Goal: Information Seeking & Learning: Learn about a topic

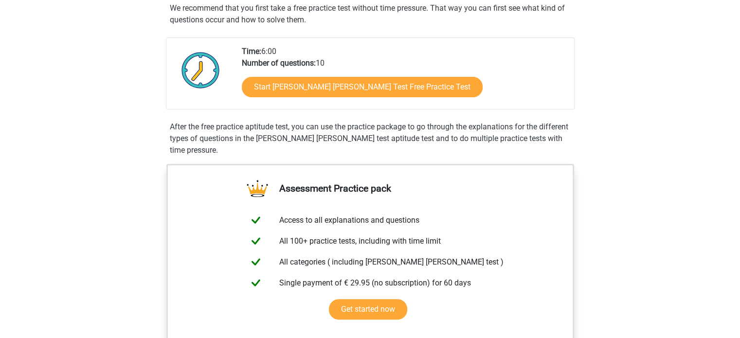
scroll to position [191, 0]
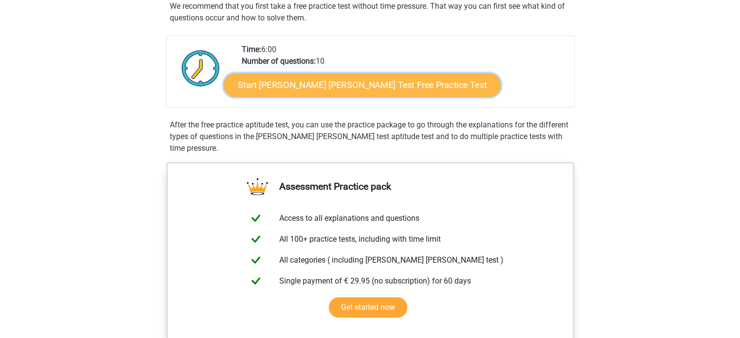
click at [399, 86] on link "Start [PERSON_NAME] [PERSON_NAME] Test Free Practice Test" at bounding box center [362, 84] width 277 height 23
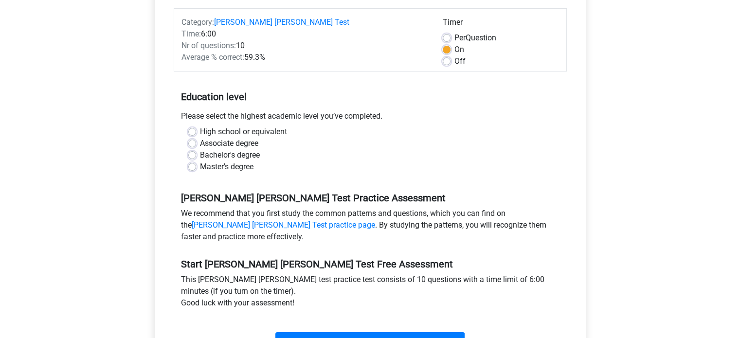
scroll to position [130, 0]
click at [200, 149] on label "Bachelor's degree" at bounding box center [230, 155] width 60 height 12
click at [190, 149] on input "Bachelor's degree" at bounding box center [192, 154] width 8 height 10
radio input "true"
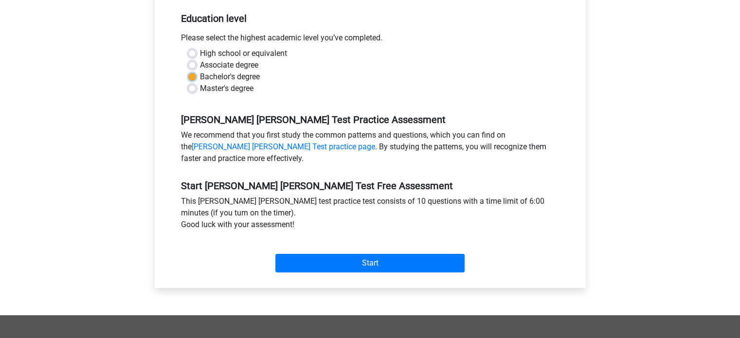
scroll to position [209, 0]
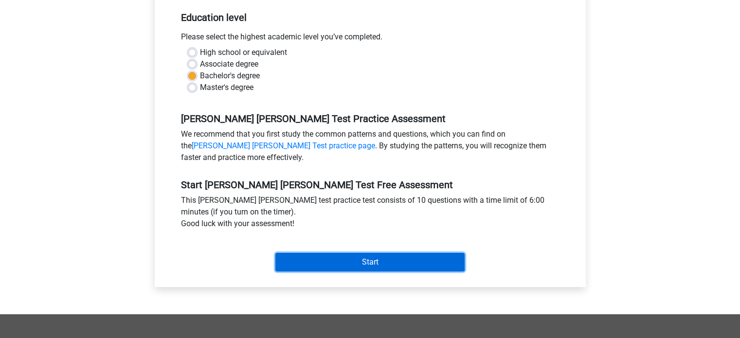
click at [430, 253] on input "Start" at bounding box center [369, 262] width 189 height 18
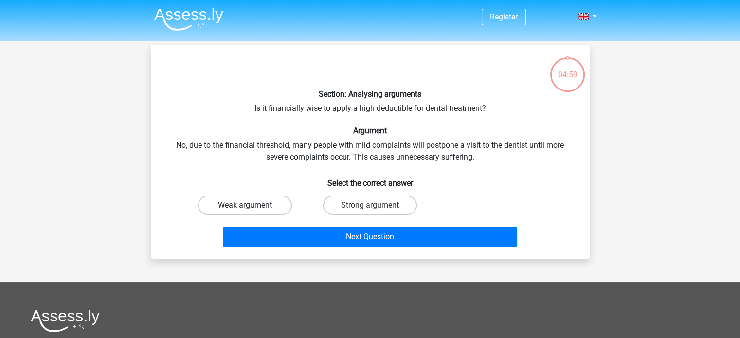
click at [274, 199] on label "Weak argument" at bounding box center [245, 205] width 94 height 19
click at [251, 205] on input "Weak argument" at bounding box center [248, 208] width 6 height 6
radio input "true"
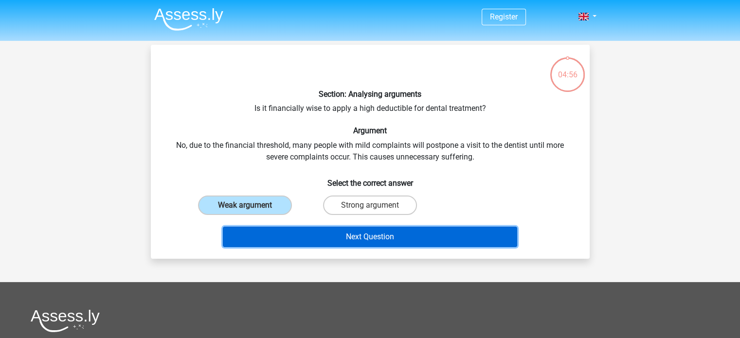
click at [360, 233] on button "Next Question" at bounding box center [370, 237] width 294 height 20
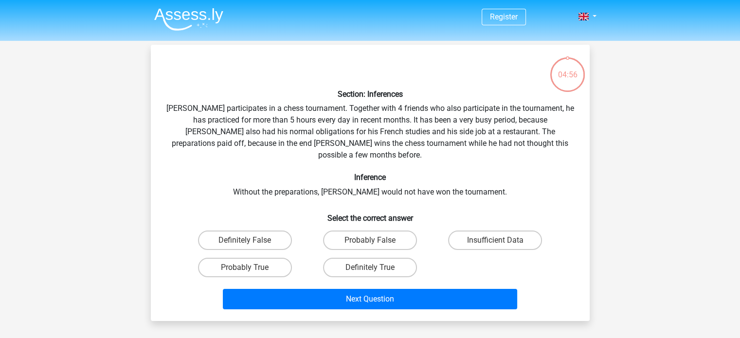
scroll to position [45, 0]
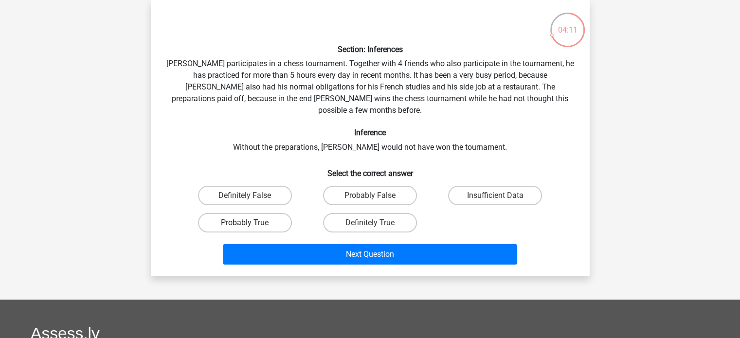
click at [277, 213] on label "Probably True" at bounding box center [245, 222] width 94 height 19
click at [251, 223] on input "Probably True" at bounding box center [248, 226] width 6 height 6
radio input "true"
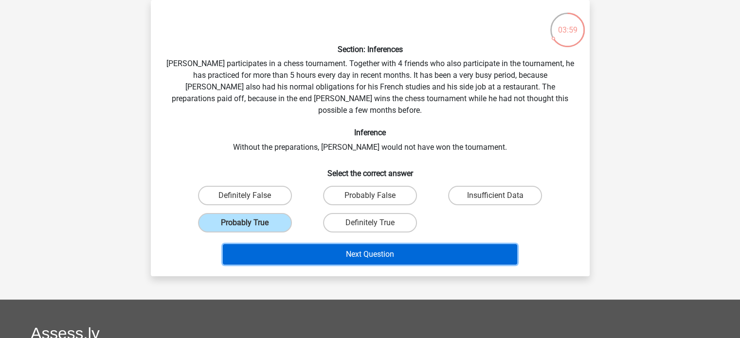
click at [362, 244] on button "Next Question" at bounding box center [370, 254] width 294 height 20
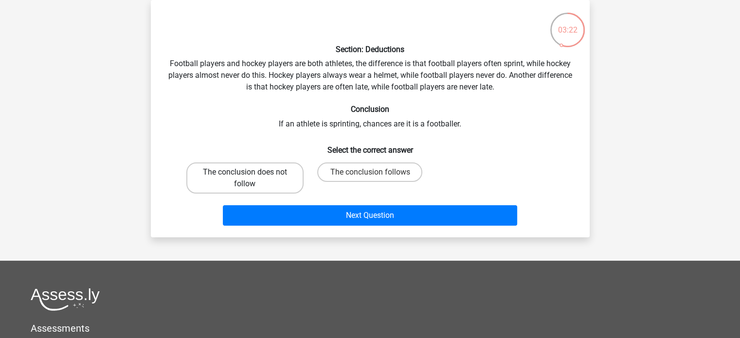
click at [285, 177] on label "The conclusion does not follow" at bounding box center [244, 177] width 117 height 31
click at [251, 177] on input "The conclusion does not follow" at bounding box center [248, 175] width 6 height 6
radio input "true"
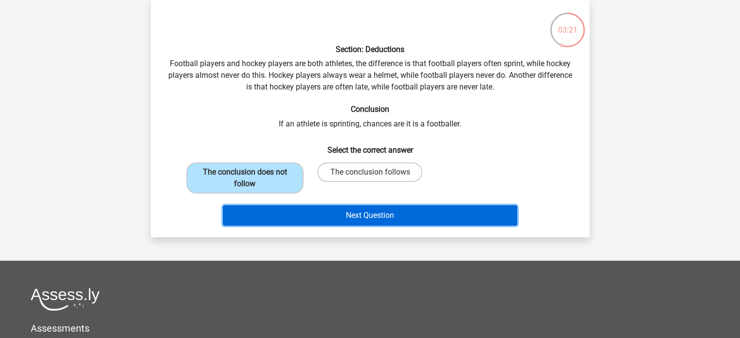
click at [356, 217] on button "Next Question" at bounding box center [370, 215] width 294 height 20
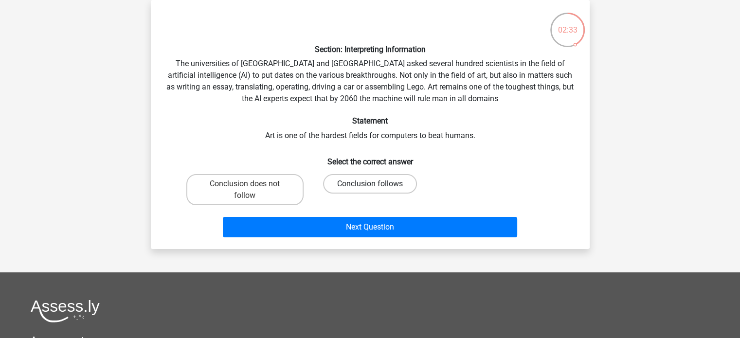
click at [344, 180] on label "Conclusion follows" at bounding box center [370, 183] width 94 height 19
click at [370, 184] on input "Conclusion follows" at bounding box center [373, 187] width 6 height 6
radio input "true"
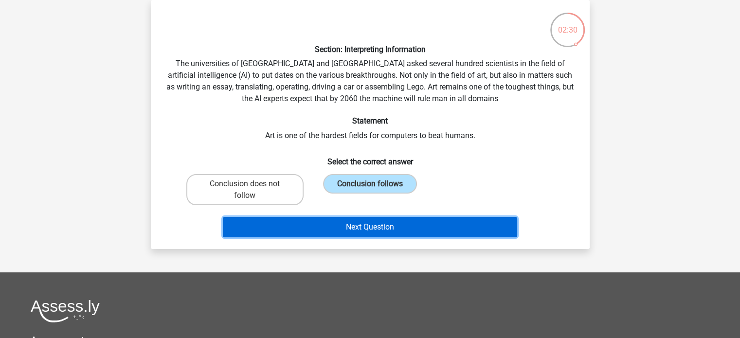
click at [432, 234] on button "Next Question" at bounding box center [370, 227] width 294 height 20
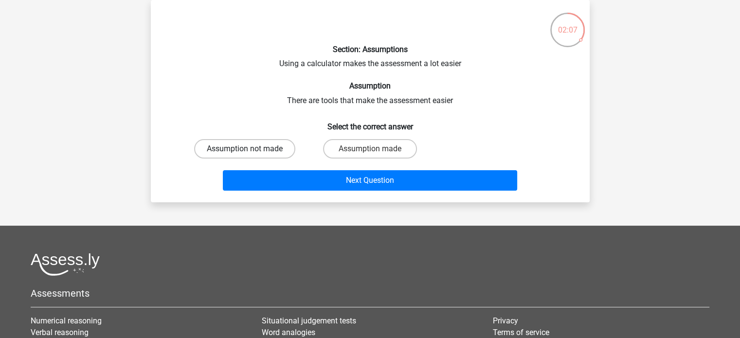
click at [262, 144] on label "Assumption not made" at bounding box center [244, 148] width 101 height 19
click at [251, 149] on input "Assumption not made" at bounding box center [248, 152] width 6 height 6
radio input "true"
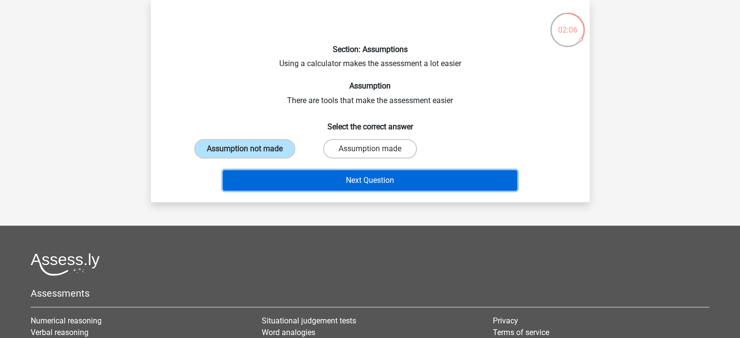
click at [328, 179] on button "Next Question" at bounding box center [370, 180] width 294 height 20
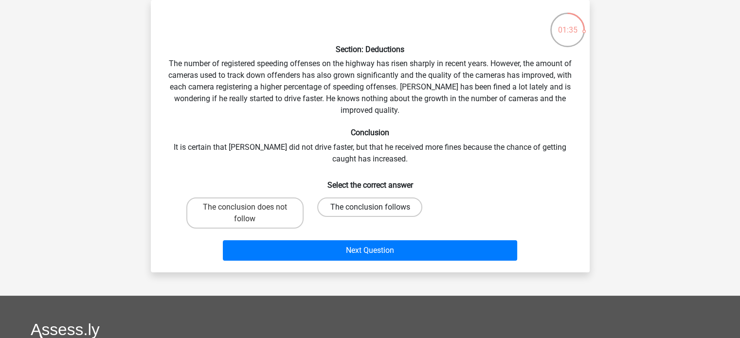
click at [344, 213] on label "The conclusion follows" at bounding box center [369, 206] width 105 height 19
click at [370, 213] on input "The conclusion follows" at bounding box center [373, 210] width 6 height 6
radio input "true"
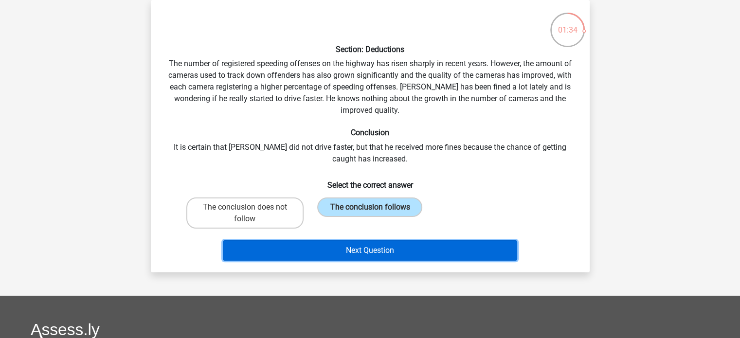
click at [380, 253] on button "Next Question" at bounding box center [370, 250] width 294 height 20
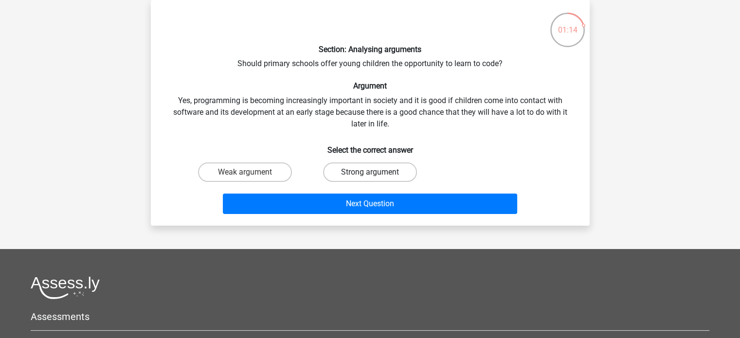
click at [382, 171] on label "Strong argument" at bounding box center [370, 171] width 94 height 19
click at [376, 172] on input "Strong argument" at bounding box center [373, 175] width 6 height 6
radio input "true"
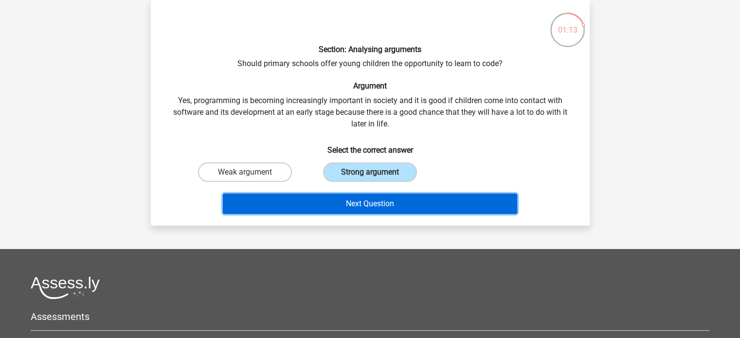
click at [387, 198] on button "Next Question" at bounding box center [370, 204] width 294 height 20
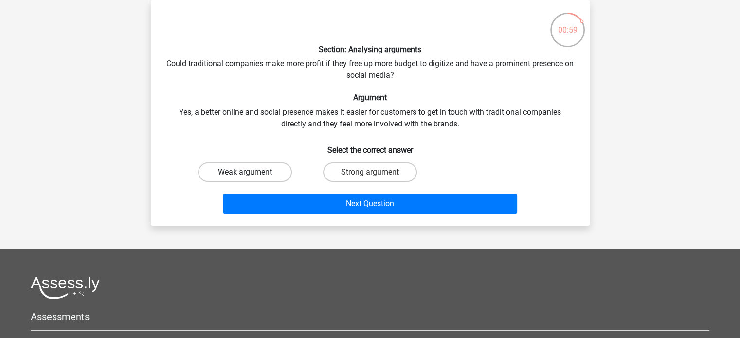
click at [274, 170] on label "Weak argument" at bounding box center [245, 171] width 94 height 19
click at [251, 172] on input "Weak argument" at bounding box center [248, 175] width 6 height 6
radio input "true"
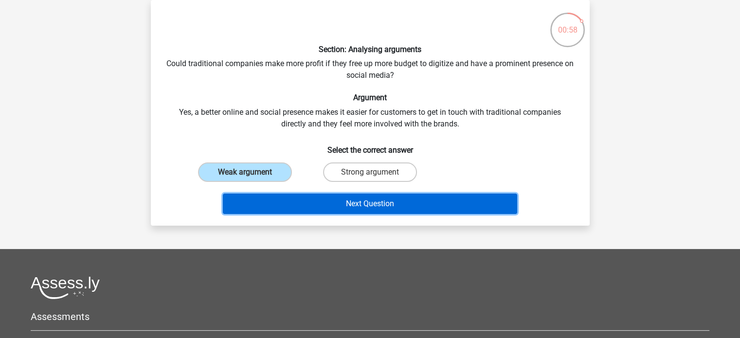
click at [325, 198] on button "Next Question" at bounding box center [370, 204] width 294 height 20
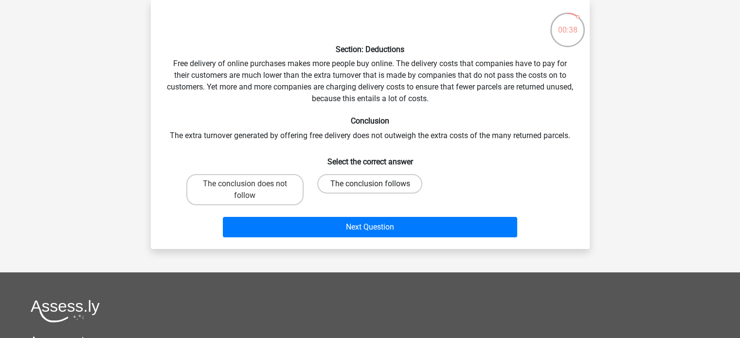
click at [358, 183] on label "The conclusion follows" at bounding box center [369, 183] width 105 height 19
click at [370, 184] on input "The conclusion follows" at bounding box center [373, 187] width 6 height 6
radio input "true"
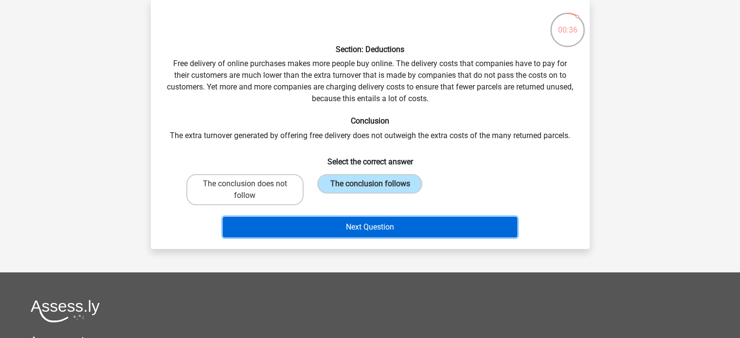
click at [386, 225] on button "Next Question" at bounding box center [370, 227] width 294 height 20
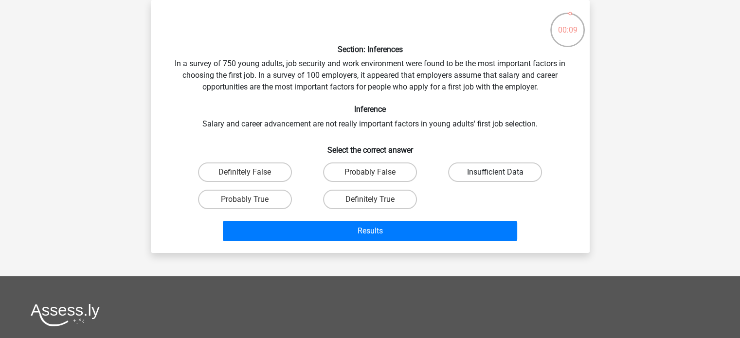
click at [460, 173] on label "Insufficient Data" at bounding box center [495, 171] width 94 height 19
click at [495, 173] on input "Insufficient Data" at bounding box center [498, 175] width 6 height 6
radio input "true"
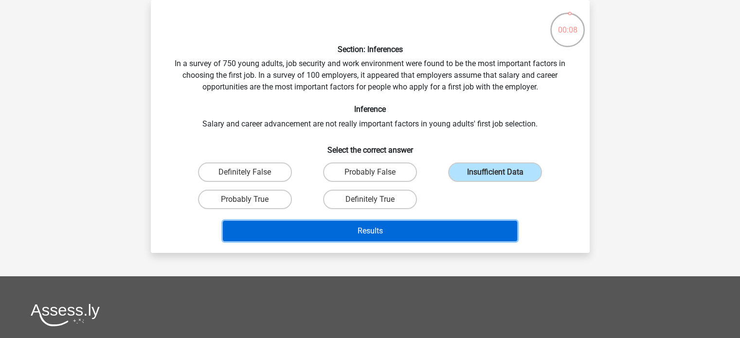
click at [386, 227] on button "Results" at bounding box center [370, 231] width 294 height 20
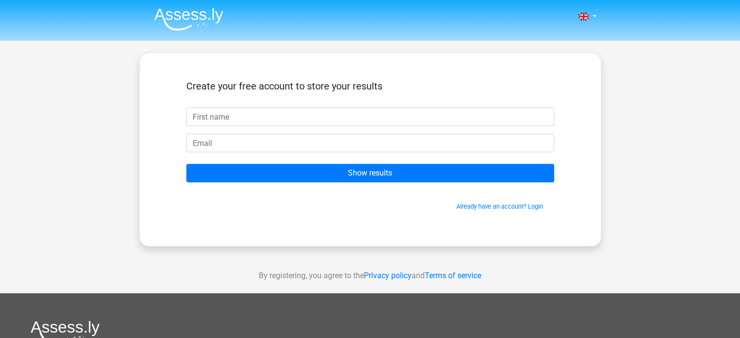
click at [356, 118] on input "text" at bounding box center [370, 116] width 368 height 18
click at [191, 114] on input "One Calories Spray" at bounding box center [370, 116] width 368 height 18
type input "Dr. One Calories Spray"
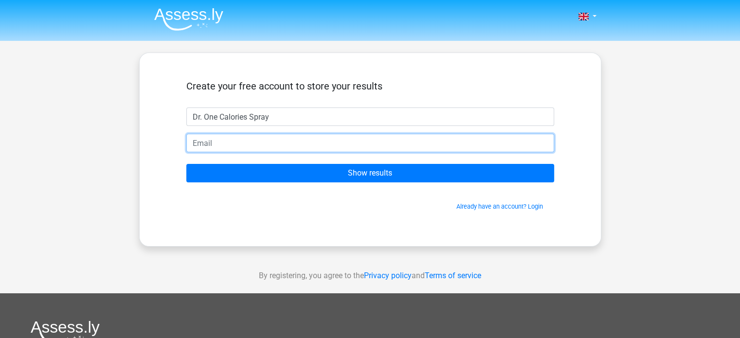
click at [222, 140] on input "email" at bounding box center [370, 143] width 368 height 18
type input "kevdkiller@hotmail.com"
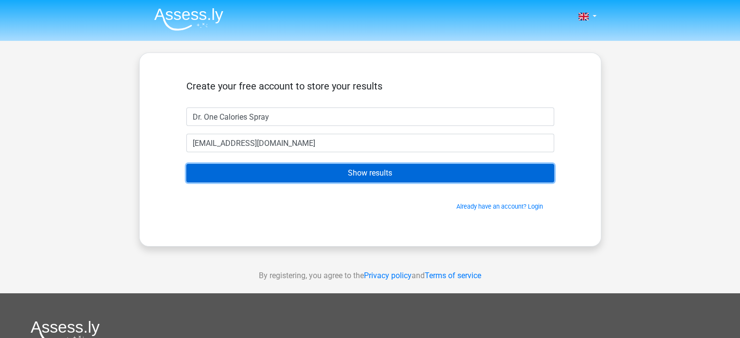
click at [343, 170] on input "Show results" at bounding box center [370, 173] width 368 height 18
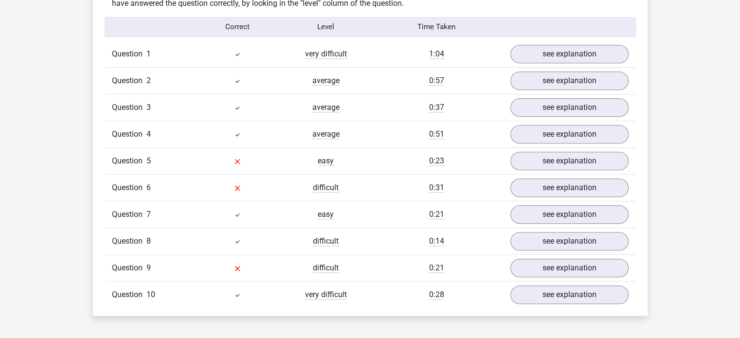
scroll to position [789, 0]
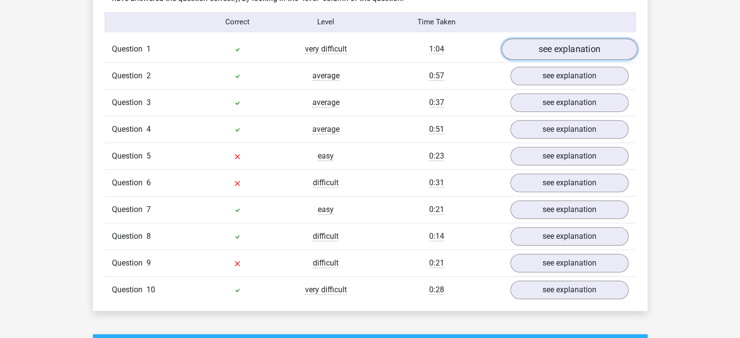
click at [550, 47] on link "see explanation" at bounding box center [569, 48] width 136 height 21
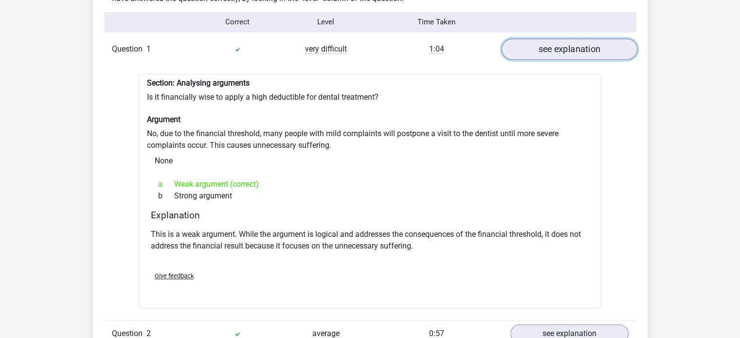
click at [550, 47] on link "see explanation" at bounding box center [569, 48] width 136 height 21
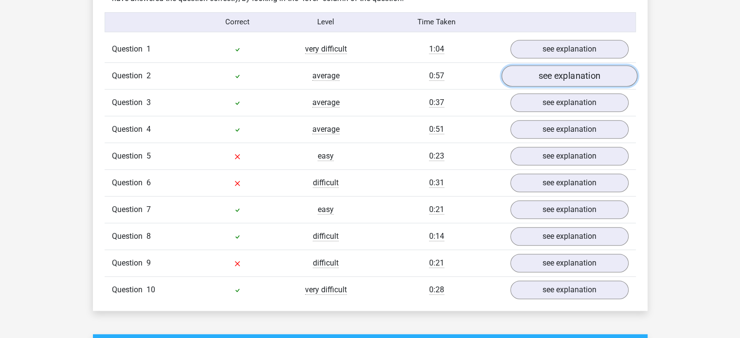
click at [546, 66] on link "see explanation" at bounding box center [569, 75] width 136 height 21
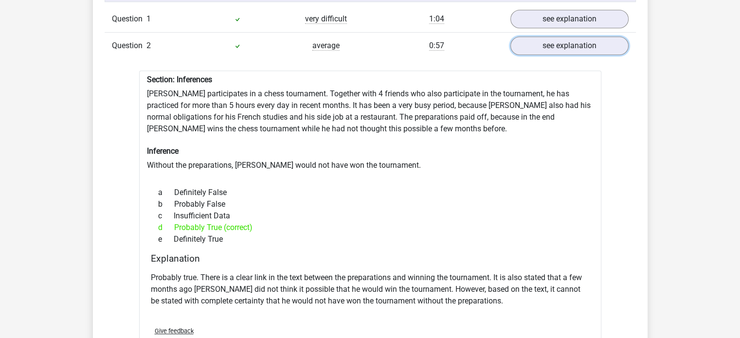
scroll to position [842, 0]
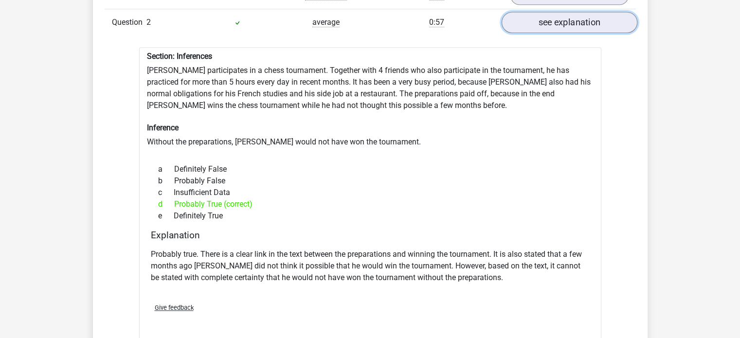
click at [605, 13] on link "see explanation" at bounding box center [569, 22] width 136 height 21
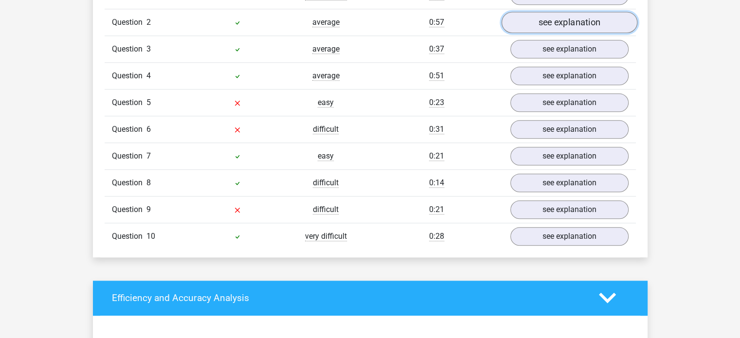
click at [605, 13] on link "see explanation" at bounding box center [569, 22] width 136 height 21
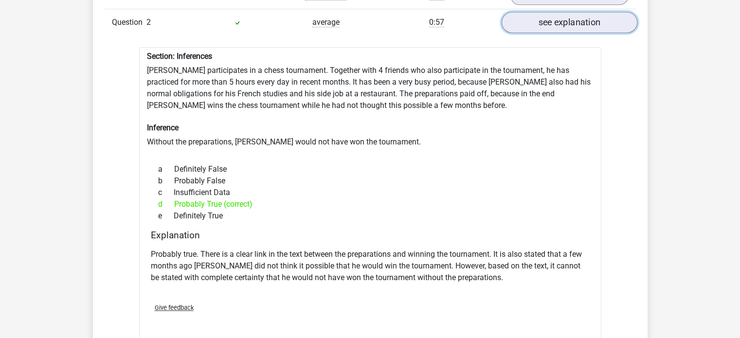
click at [605, 13] on link "see explanation" at bounding box center [569, 22] width 136 height 21
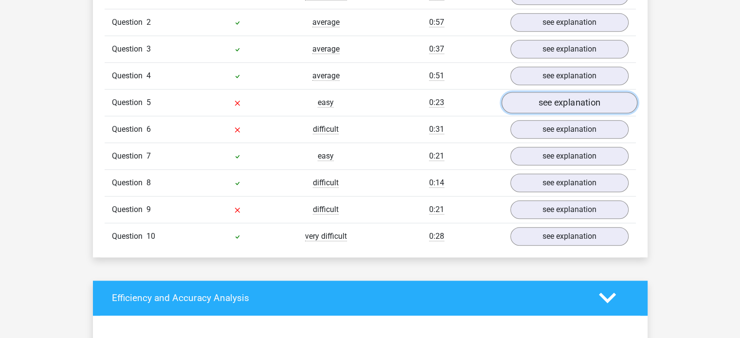
click at [550, 103] on link "see explanation" at bounding box center [569, 102] width 136 height 21
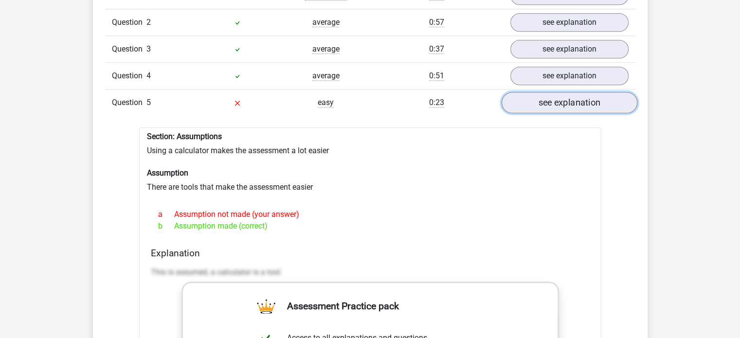
click at [607, 98] on link "see explanation" at bounding box center [569, 102] width 136 height 21
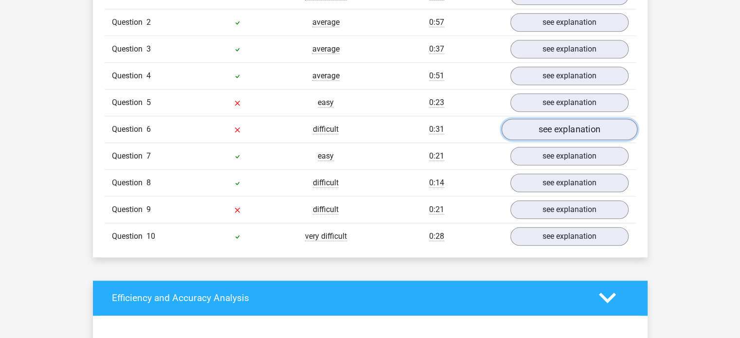
click at [556, 126] on link "see explanation" at bounding box center [569, 129] width 136 height 21
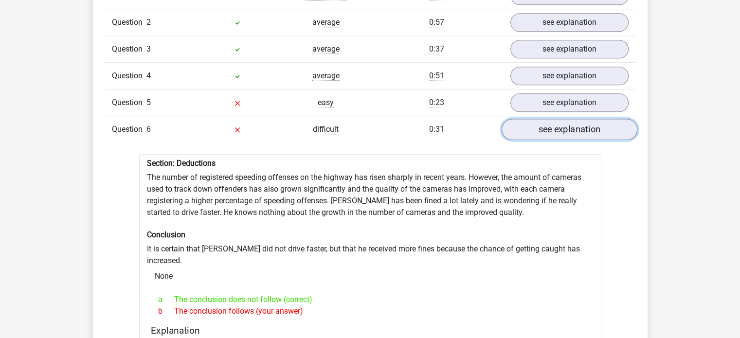
click at [563, 125] on link "see explanation" at bounding box center [569, 129] width 136 height 21
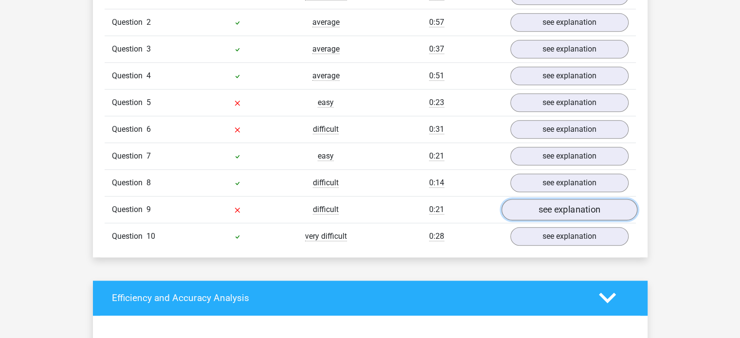
click at [549, 202] on link "see explanation" at bounding box center [569, 209] width 136 height 21
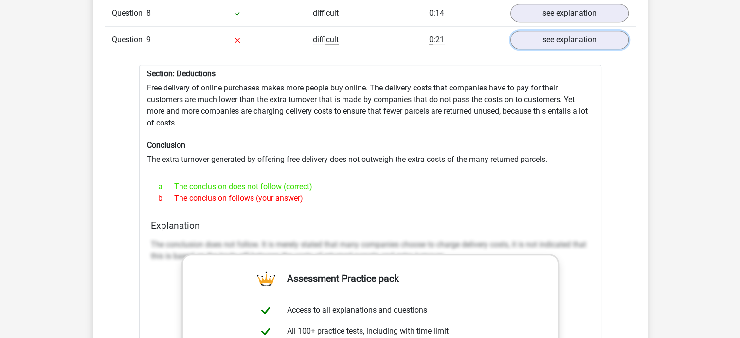
scroll to position [1015, 0]
